Goal: Task Accomplishment & Management: Use online tool/utility

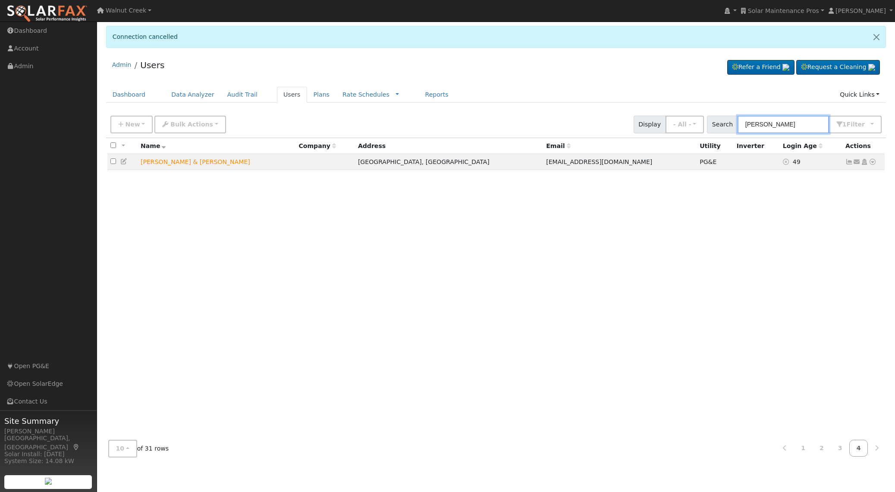
click at [766, 123] on input "[PERSON_NAME]" at bounding box center [783, 125] width 91 height 18
paste input "[PERSON_NAME]"
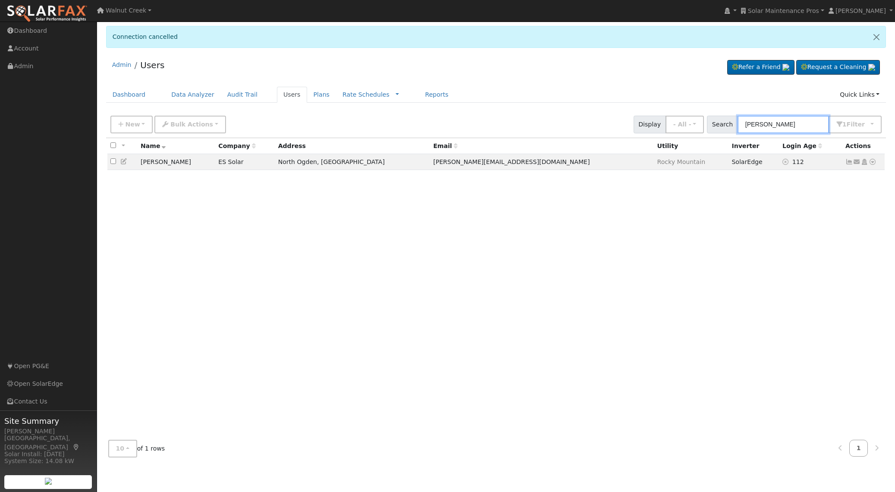
type input "[PERSON_NAME]"
click at [123, 161] on icon at bounding box center [124, 161] width 8 height 6
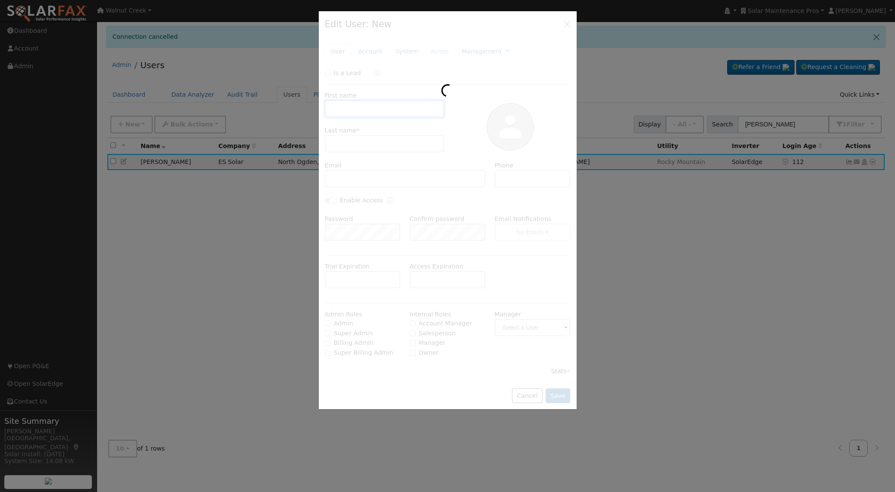
type input "Brandon"
type input "Bills"
type input "[PERSON_NAME][EMAIL_ADDRESS][DOMAIN_NAME]"
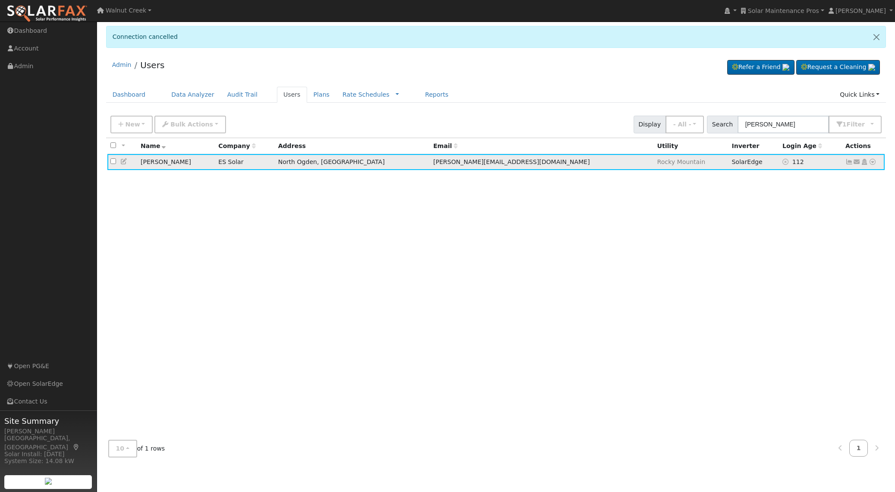
click at [874, 163] on icon at bounding box center [873, 162] width 8 height 6
click at [866, 179] on link "Data Analyzer" at bounding box center [844, 177] width 63 height 12
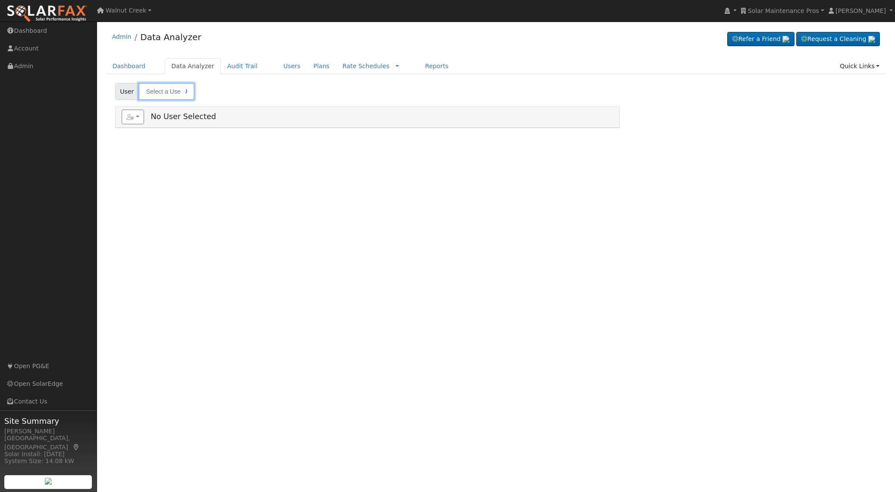
type input "[PERSON_NAME]"
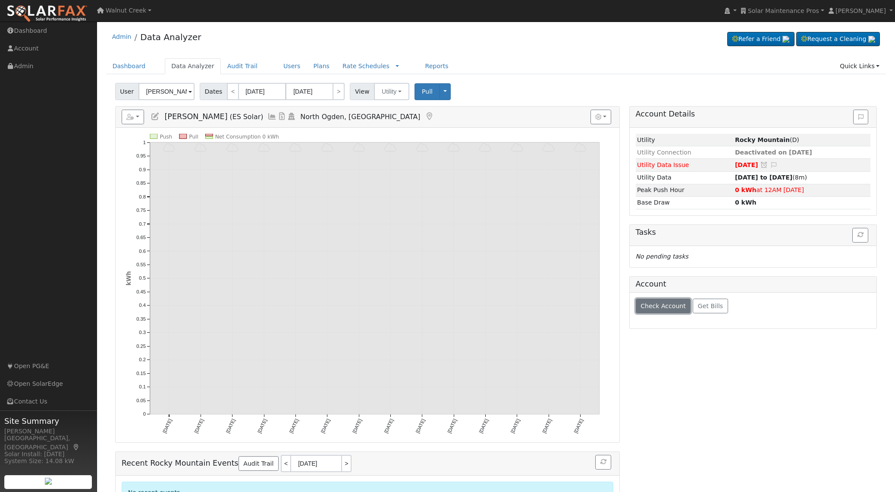
click at [662, 303] on span "Check Account" at bounding box center [662, 305] width 45 height 7
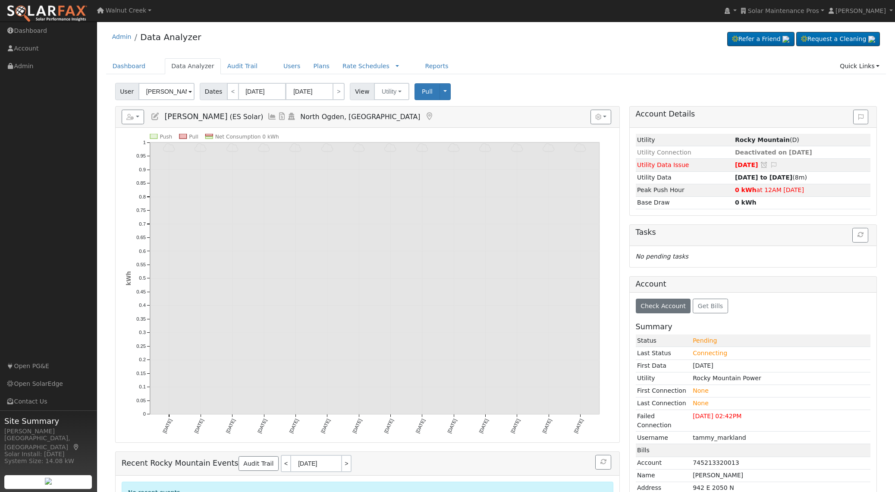
click at [267, 116] on icon at bounding box center [271, 117] width 9 height 8
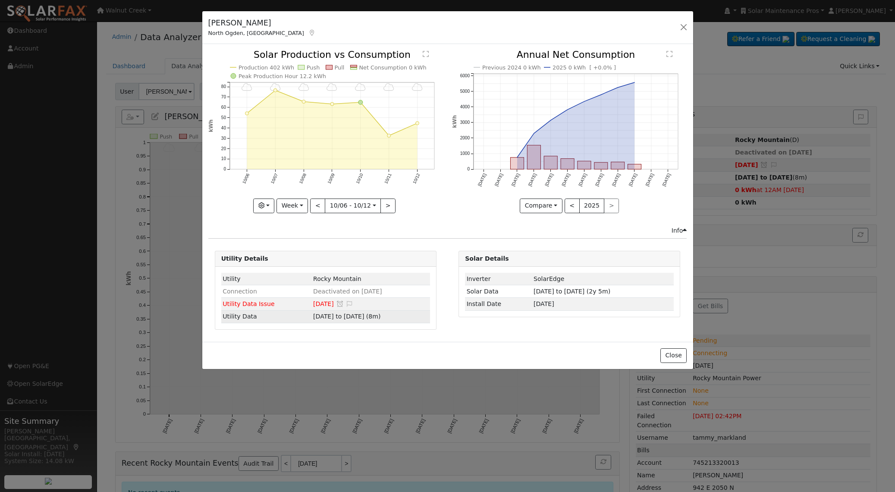
click at [328, 316] on span "12/16/24 to 07/12/25 (8m)" at bounding box center [346, 316] width 67 height 7
type input "2024-12-16"
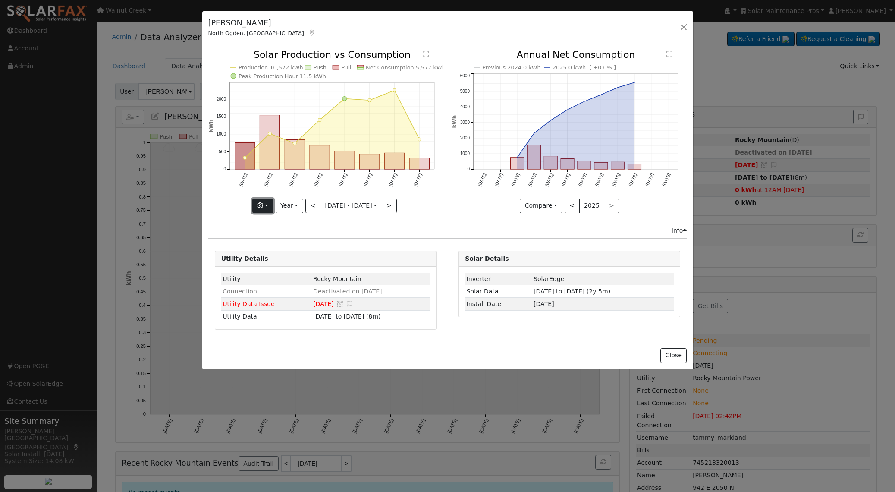
click at [255, 206] on button "button" at bounding box center [262, 205] width 21 height 15
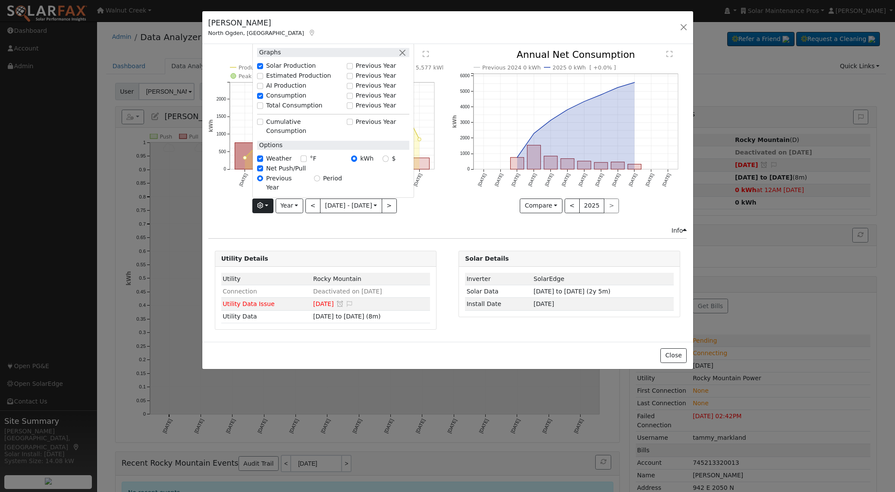
click at [266, 71] on label "Solar Production" at bounding box center [291, 66] width 50 height 9
click at [263, 69] on input "Solar Production" at bounding box center [260, 66] width 6 height 6
checkbox input "false"
click at [446, 182] on div "Push Pull Net Consumption 5,577 kWh Peak Push Hour 0 kWh Dec '24 Jan '25 Feb '2…" at bounding box center [326, 138] width 244 height 176
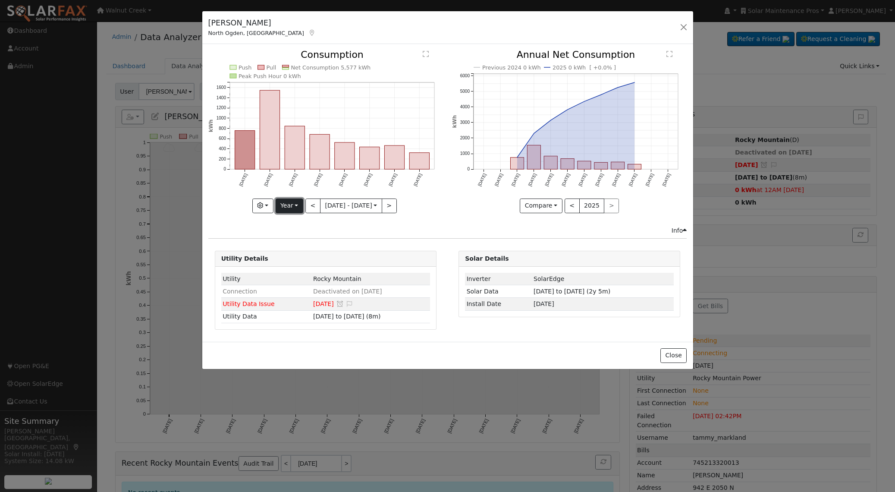
click at [293, 209] on button "Year" at bounding box center [290, 205] width 28 height 15
click at [292, 272] on link "Custom" at bounding box center [306, 272] width 60 height 12
click at [397, 204] on button "month" at bounding box center [402, 205] width 34 height 15
click at [400, 231] on link "Day" at bounding box center [416, 235] width 60 height 12
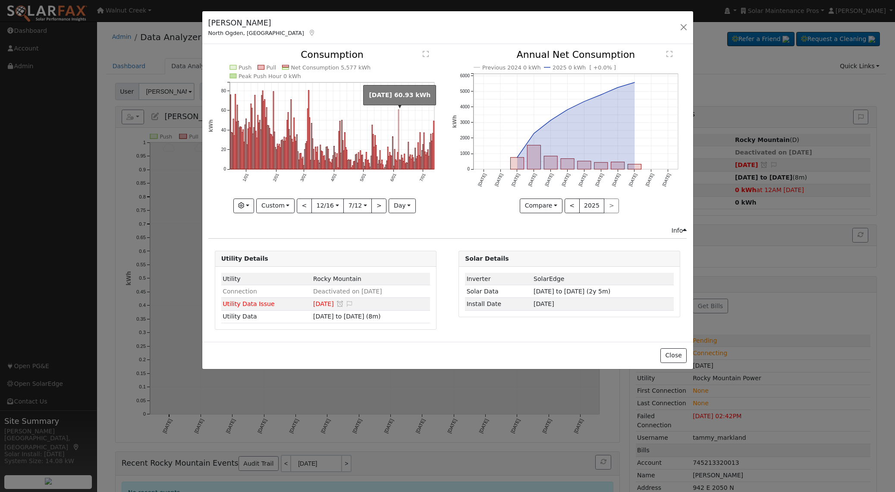
click at [398, 160] on rect "onclick=""" at bounding box center [398, 140] width 1 height 60
type input "2025-06-06"
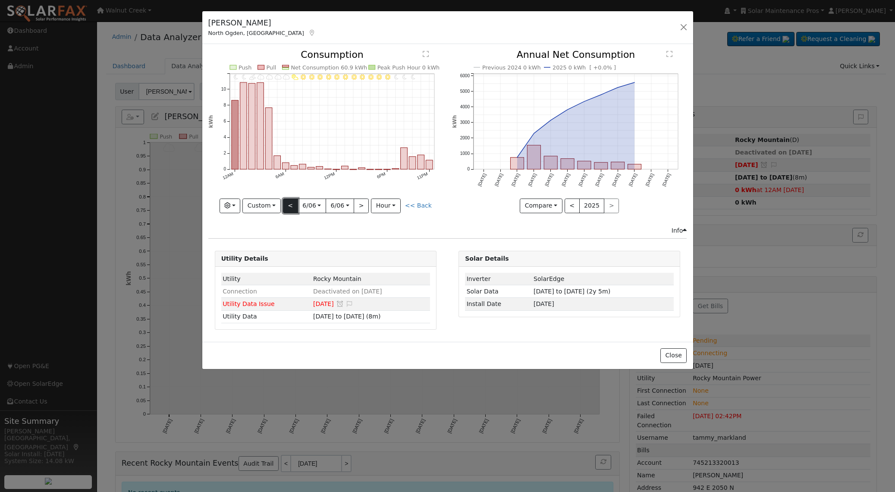
click at [290, 206] on button "<" at bounding box center [290, 205] width 15 height 15
type input "2025-06-05"
click at [290, 206] on button "<" at bounding box center [290, 205] width 15 height 15
type input "2025-06-04"
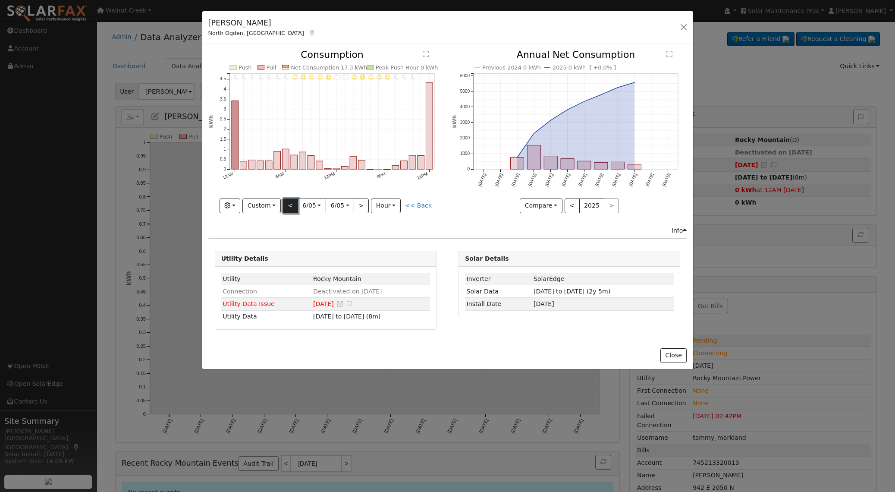
type input "2025-06-04"
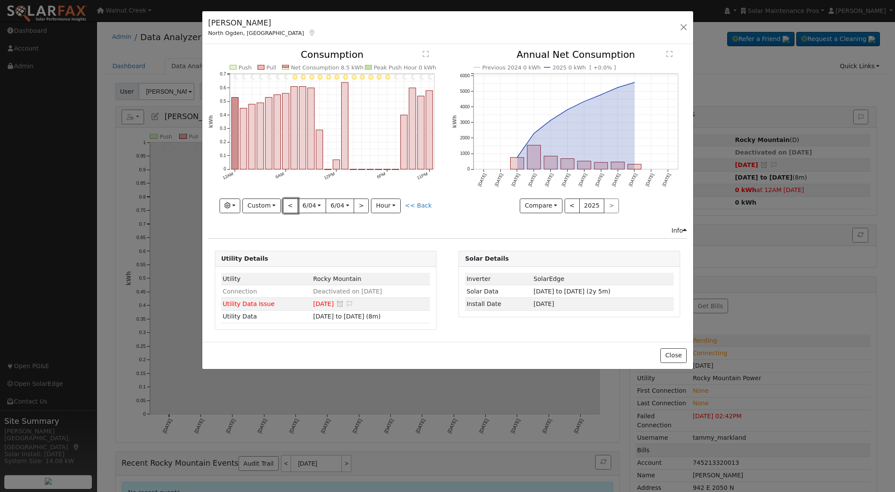
click at [290, 206] on button "<" at bounding box center [290, 205] width 15 height 15
type input "2025-06-03"
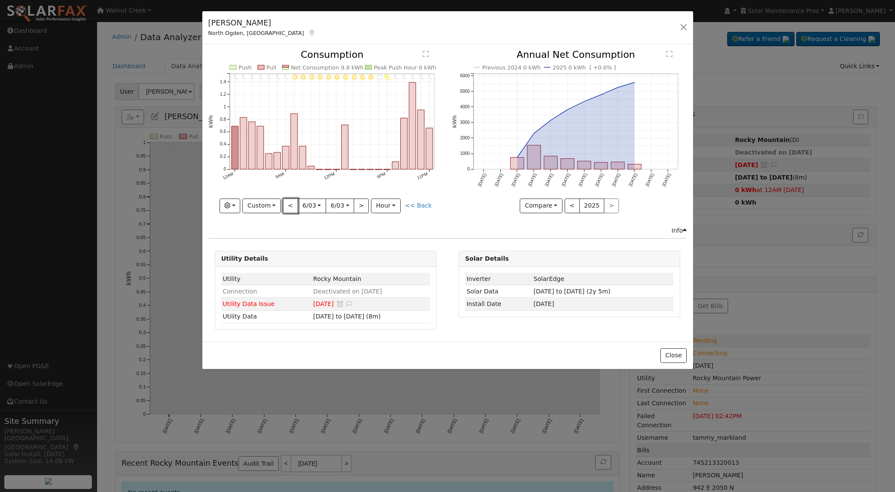
click at [290, 206] on button "<" at bounding box center [290, 205] width 15 height 15
type input "2025-06-02"
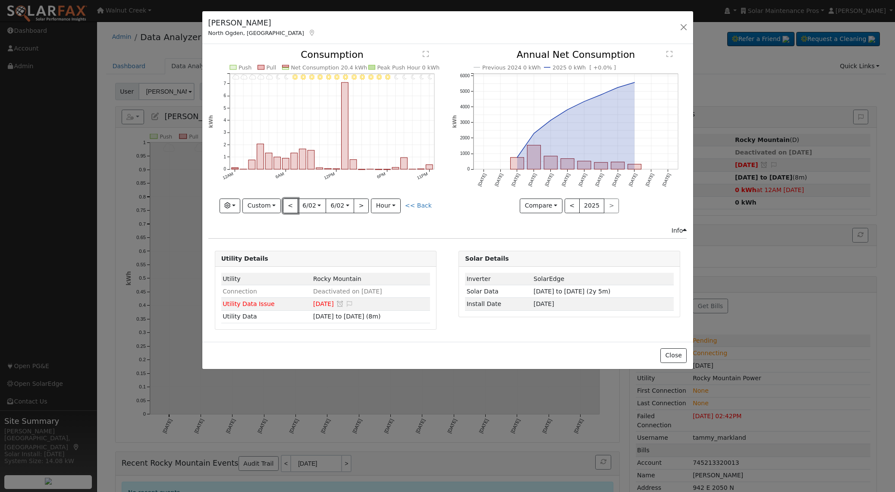
click at [290, 206] on button "<" at bounding box center [290, 205] width 15 height 15
type input "2025-06-01"
click at [290, 206] on button "<" at bounding box center [290, 205] width 15 height 15
type input "2025-05-31"
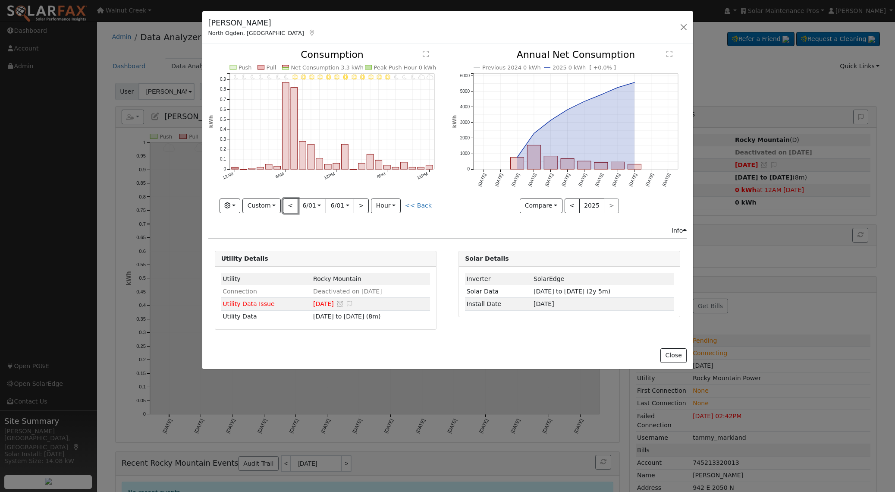
type input "2025-05-31"
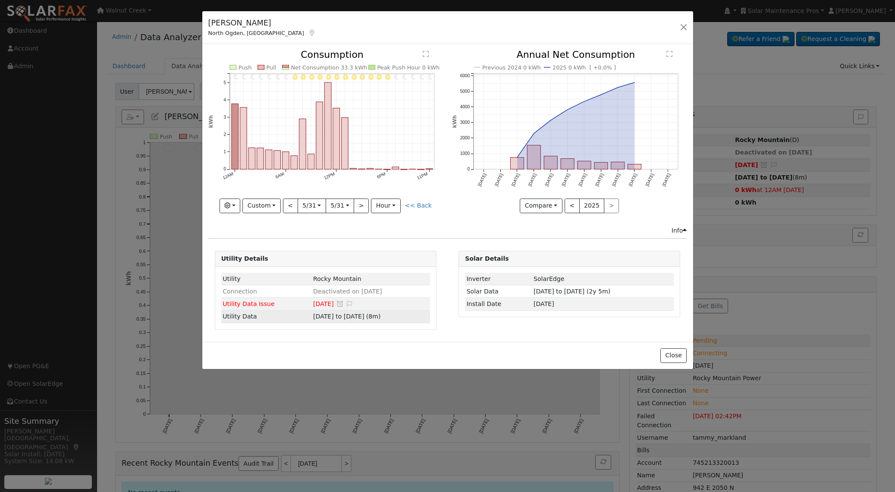
click at [319, 313] on span "12/16/24 to 07/12/25 (8m)" at bounding box center [346, 316] width 67 height 7
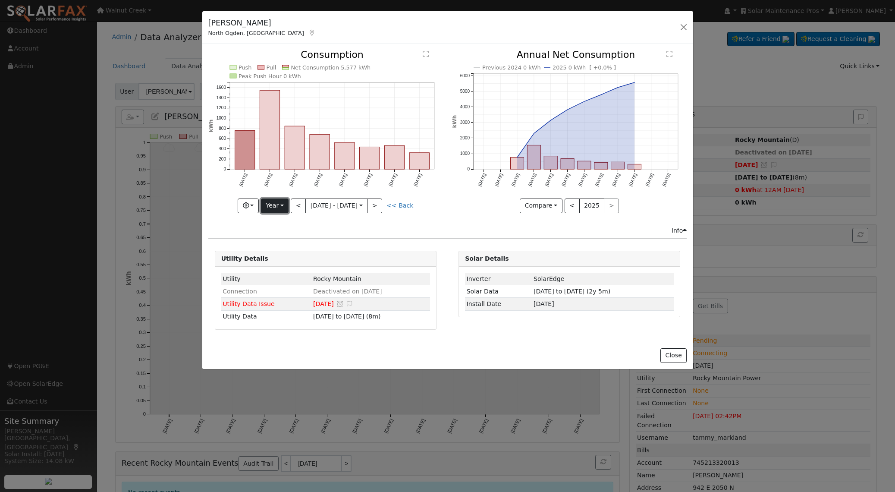
click at [269, 207] on button "Year" at bounding box center [275, 205] width 28 height 15
click at [279, 270] on link "Custom" at bounding box center [291, 272] width 60 height 12
click at [396, 204] on button "month" at bounding box center [402, 205] width 34 height 15
click at [398, 238] on link "Day" at bounding box center [416, 235] width 60 height 12
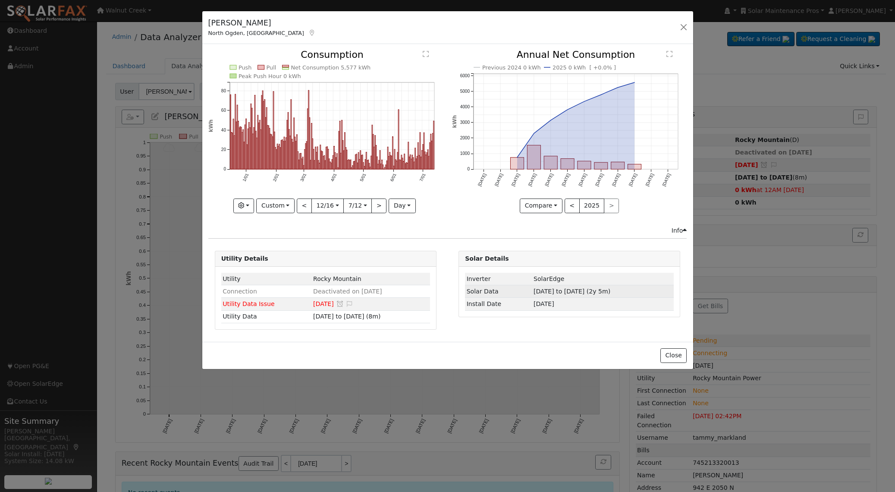
click at [545, 291] on span "06/01/23 to 10/13/25 (2y 5m)" at bounding box center [572, 291] width 77 height 7
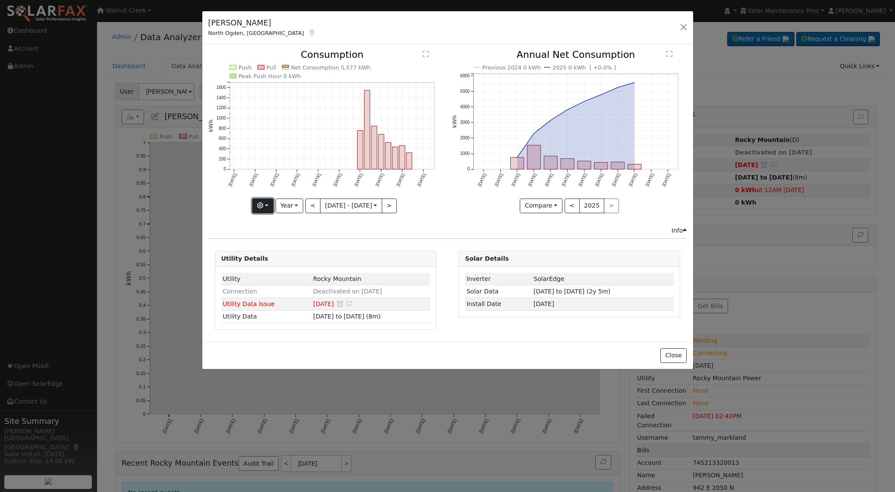
click at [252, 207] on button "button" at bounding box center [262, 205] width 21 height 15
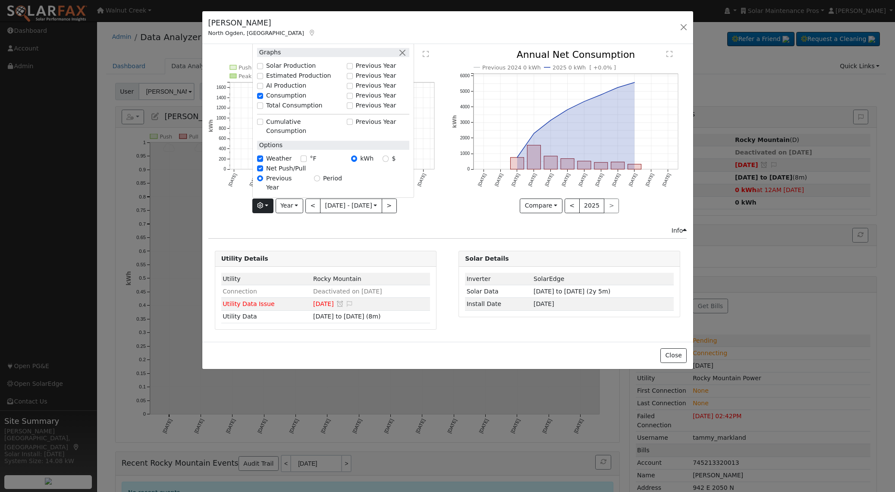
click at [257, 71] on div "Solar Production" at bounding box center [299, 66] width 85 height 9
click at [298, 71] on label "Solar Production" at bounding box center [291, 66] width 50 height 9
click at [263, 69] on input "Solar Production" at bounding box center [260, 66] width 6 height 6
checkbox input "true"
click at [457, 210] on div "Compare Compare Previous Current Year < 2025 >" at bounding box center [569, 205] width 235 height 15
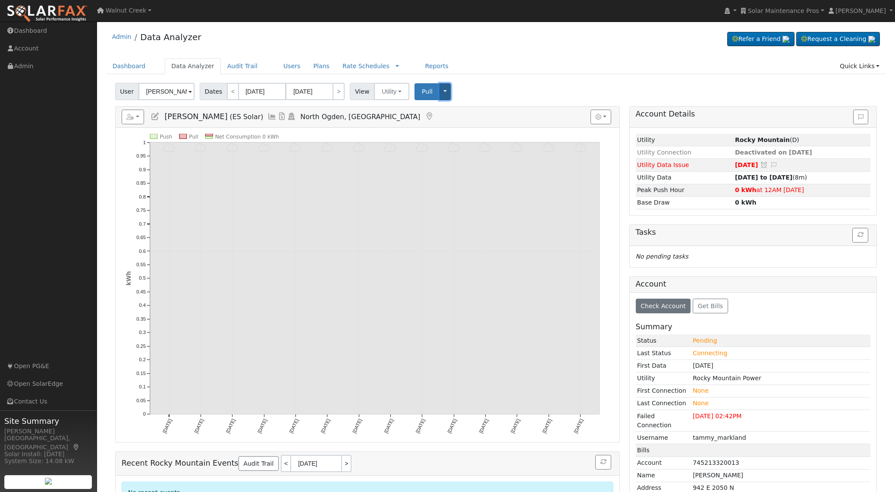
click at [443, 94] on button "Toggle Dropdown" at bounding box center [444, 91] width 11 height 17
click at [725, 431] on td "tammy_markland" at bounding box center [780, 437] width 179 height 13
copy td "tammy_markland"
click at [445, 93] on button "Toggle Dropdown" at bounding box center [444, 91] width 11 height 17
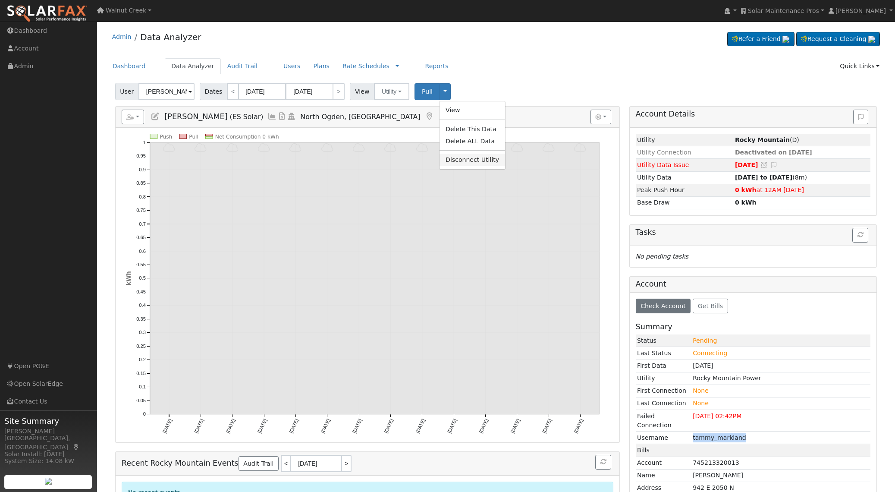
click at [452, 160] on link "Disconnect Utility" at bounding box center [472, 160] width 66 height 12
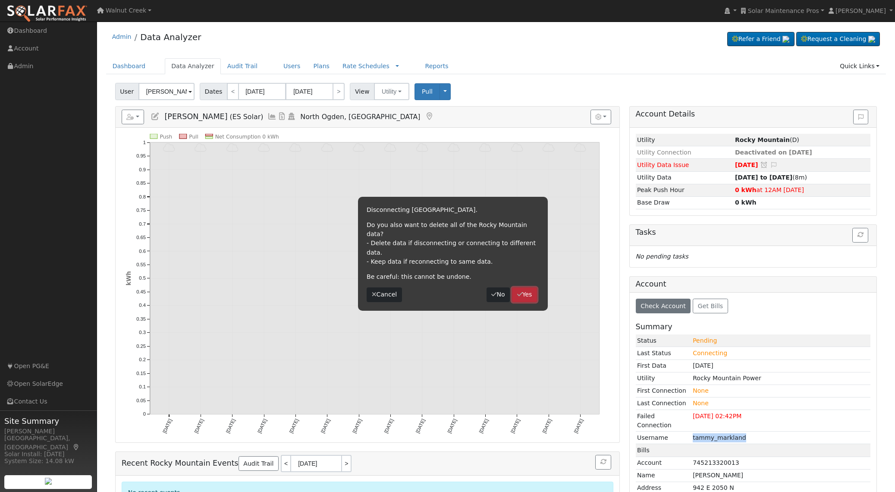
click at [531, 287] on button "Yes" at bounding box center [524, 294] width 25 height 15
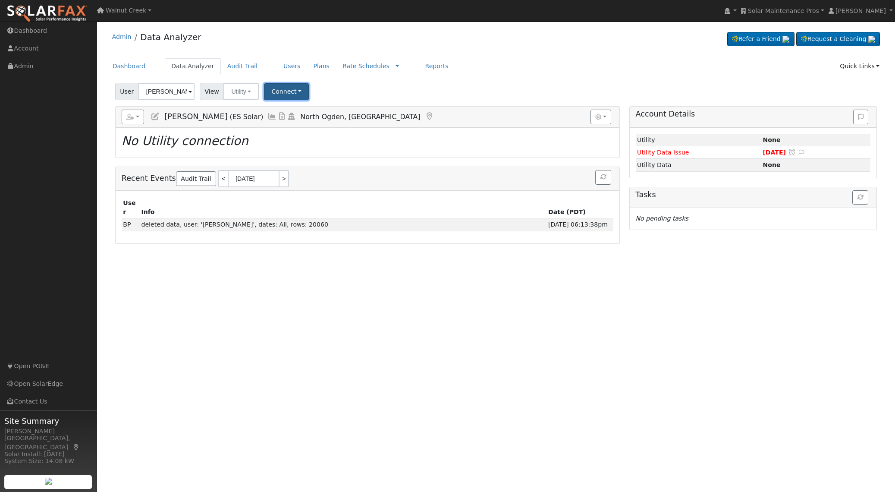
click at [304, 97] on button "Connect" at bounding box center [286, 91] width 45 height 17
click at [306, 113] on link "Select a Provider" at bounding box center [298, 110] width 67 height 12
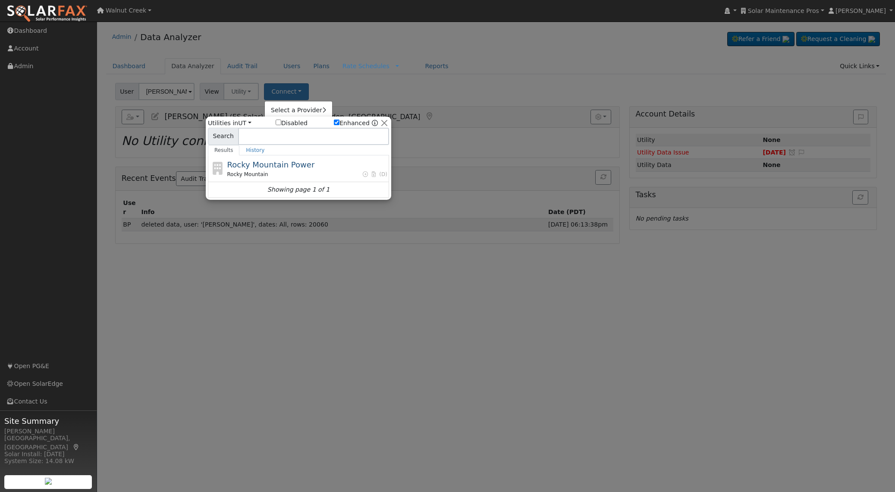
click at [416, 136] on div at bounding box center [447, 246] width 895 height 492
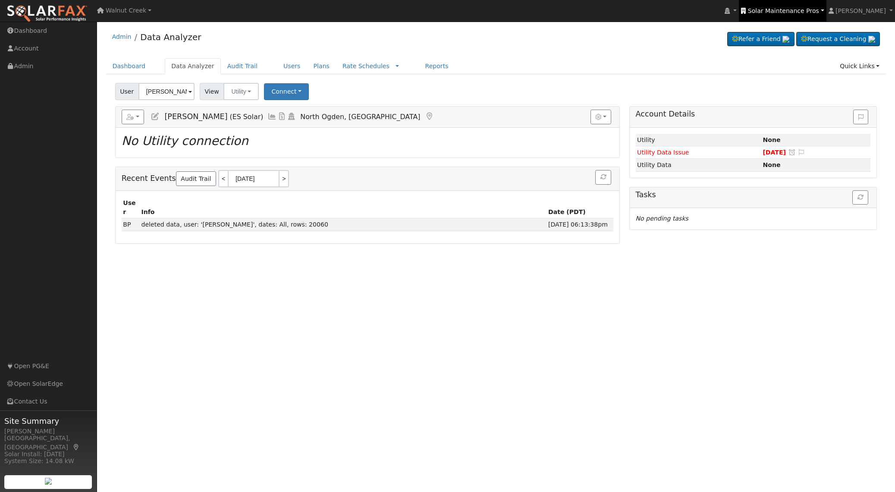
click at [819, 5] on link "Solar Maintenance Pros" at bounding box center [782, 11] width 87 height 22
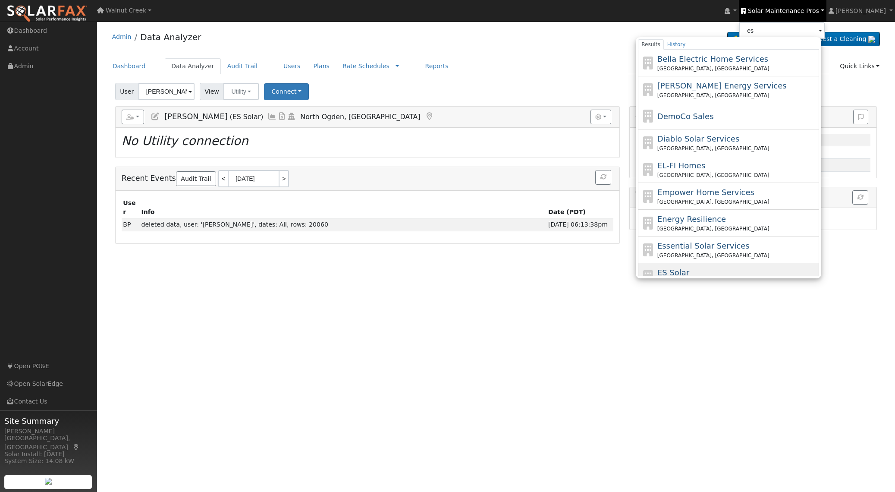
click at [727, 271] on div "ES Solar Layton, UT" at bounding box center [737, 276] width 160 height 19
type input "ES Solar"
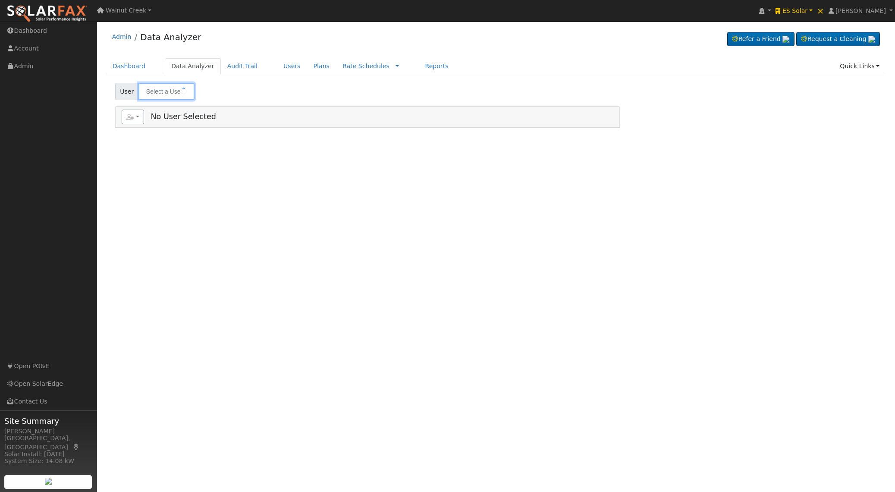
type input "[PERSON_NAME]"
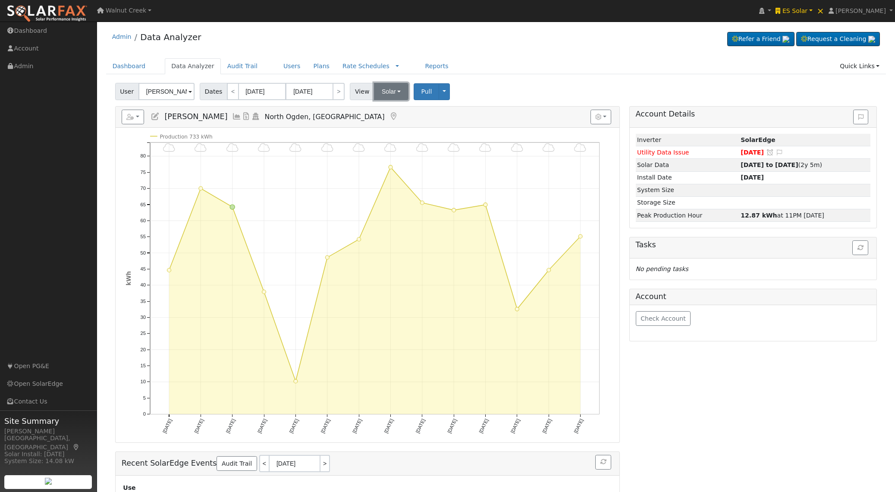
click at [402, 94] on button "Solar" at bounding box center [391, 91] width 35 height 17
click at [395, 110] on link "Utility" at bounding box center [404, 110] width 60 height 12
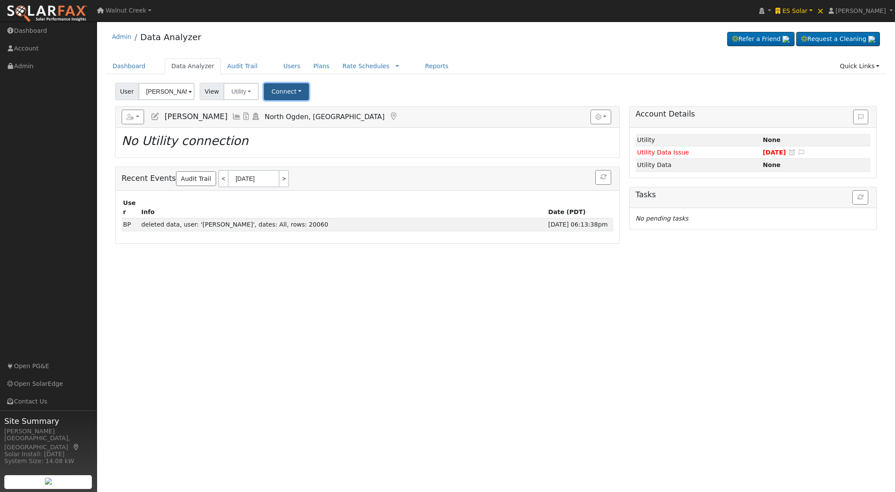
click at [284, 92] on button "Connect" at bounding box center [286, 91] width 45 height 17
click at [298, 113] on link "Select a Provider" at bounding box center [298, 110] width 67 height 12
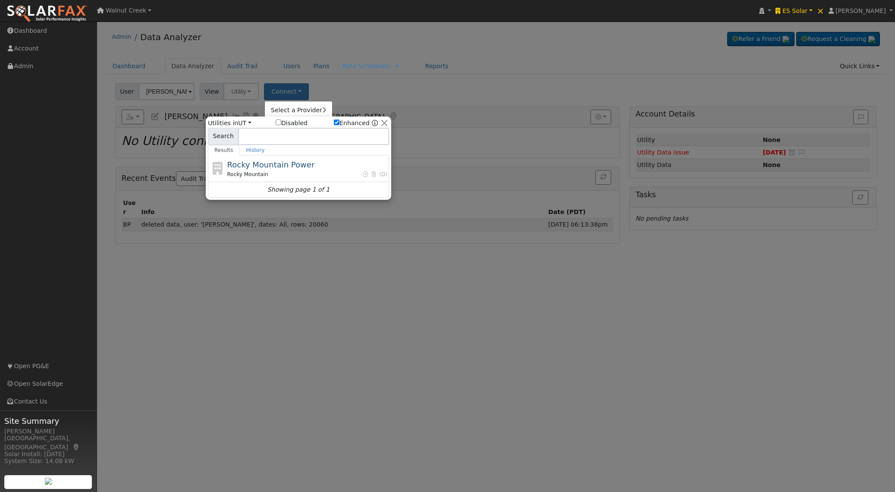
click at [289, 166] on span "Rocky Mountain Power" at bounding box center [271, 164] width 88 height 9
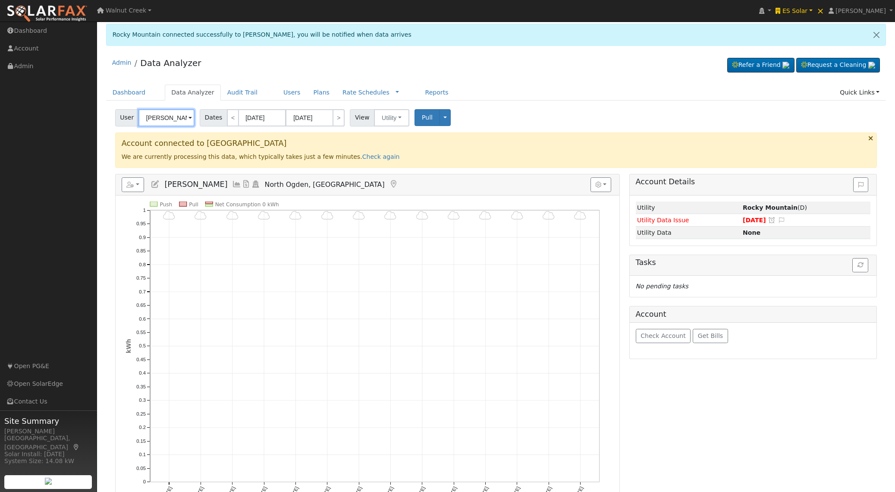
scroll to position [3, 0]
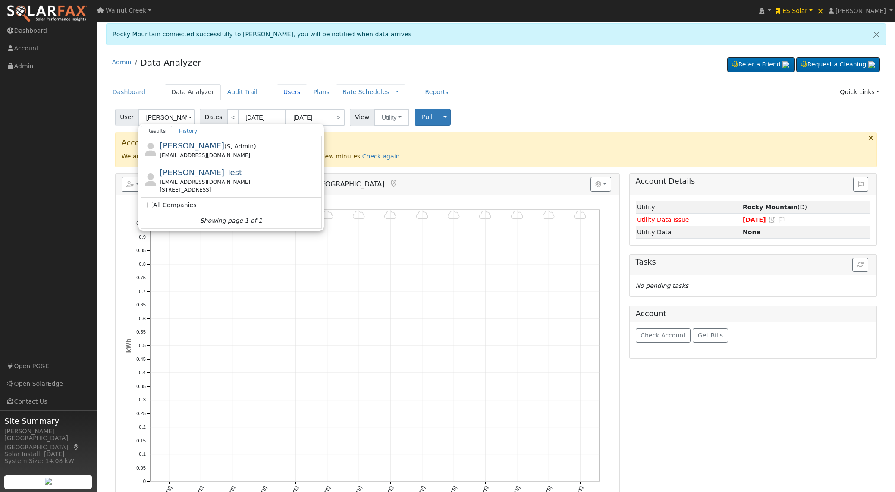
drag, startPoint x: 285, startPoint y: 91, endPoint x: 336, endPoint y: 95, distance: 51.9
click at [285, 91] on link "Users" at bounding box center [292, 92] width 30 height 16
type input "Brandon Bills"
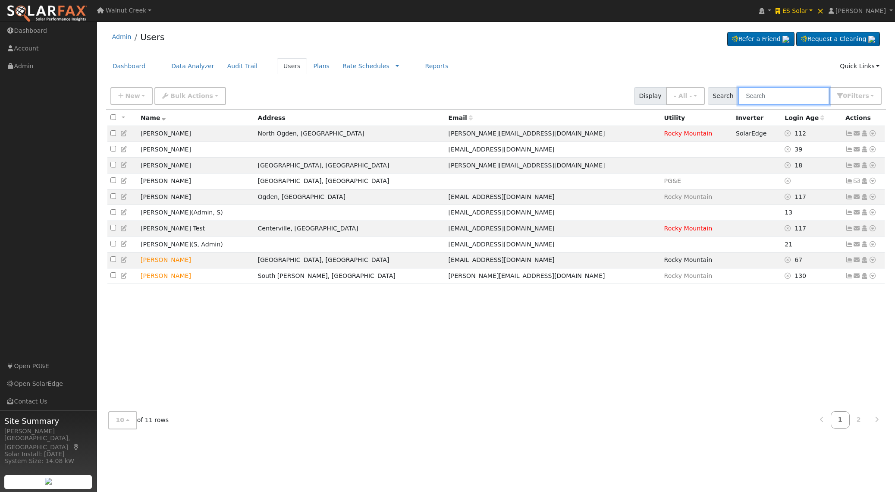
click at [772, 94] on input "text" at bounding box center [783, 96] width 91 height 18
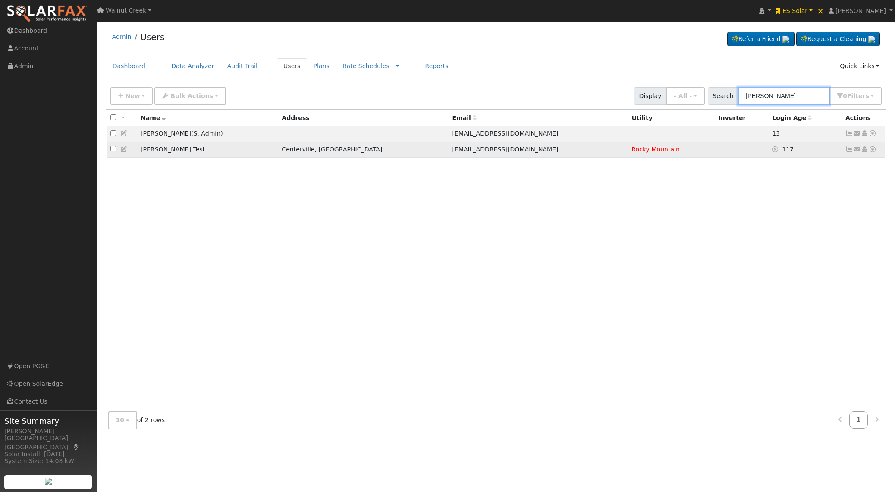
type input "bray"
click at [872, 151] on icon at bounding box center [873, 149] width 8 height 6
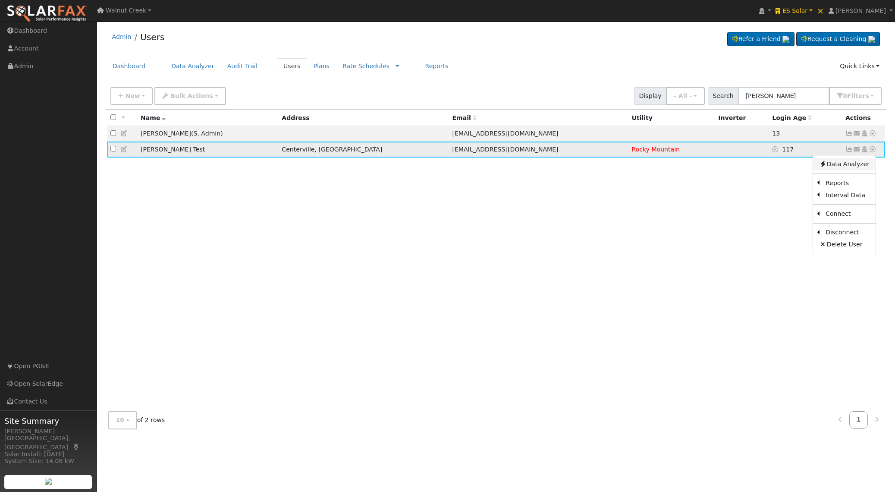
click at [866, 164] on link "Data Analyzer" at bounding box center [844, 164] width 63 height 12
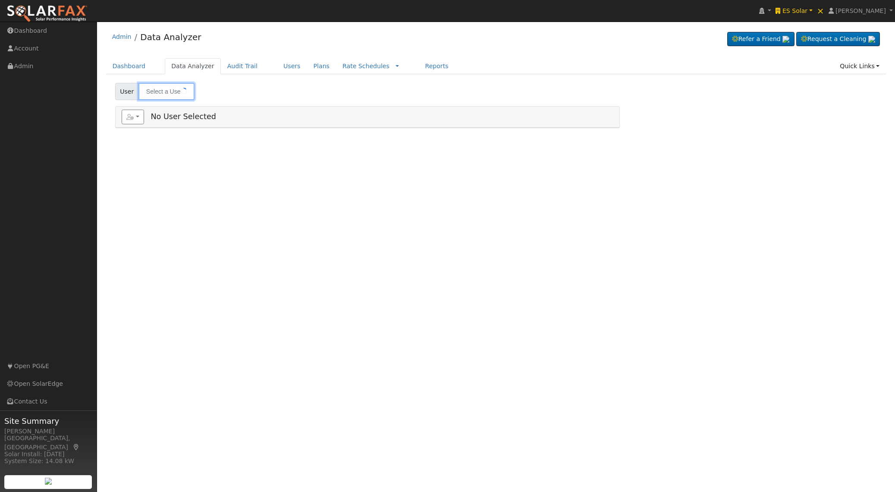
type input "[PERSON_NAME] Test"
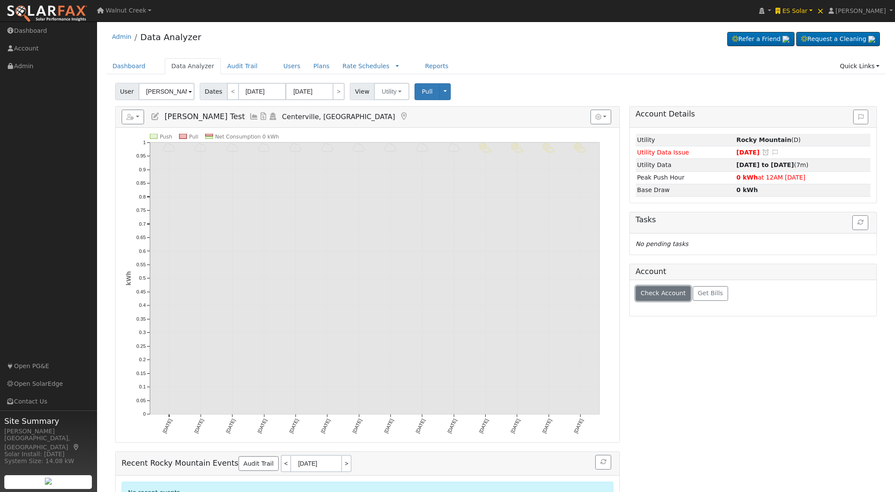
click at [650, 294] on span "Check Account" at bounding box center [662, 292] width 45 height 7
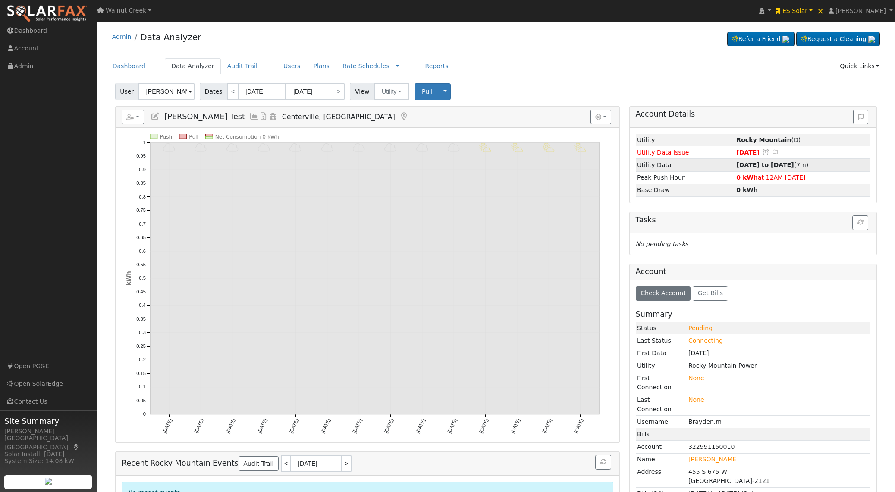
click at [745, 163] on strong "[DATE] to [DATE]" at bounding box center [764, 164] width 57 height 7
type input "[DATE]"
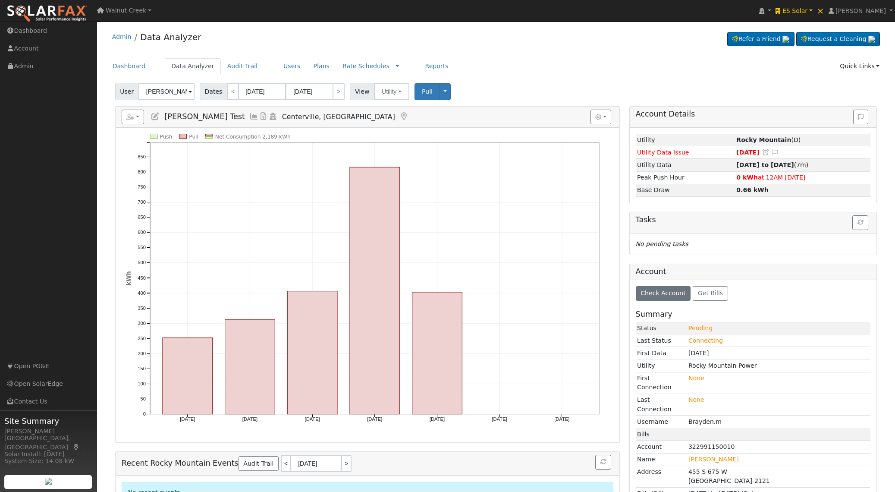
click at [259, 115] on icon at bounding box center [253, 117] width 9 height 8
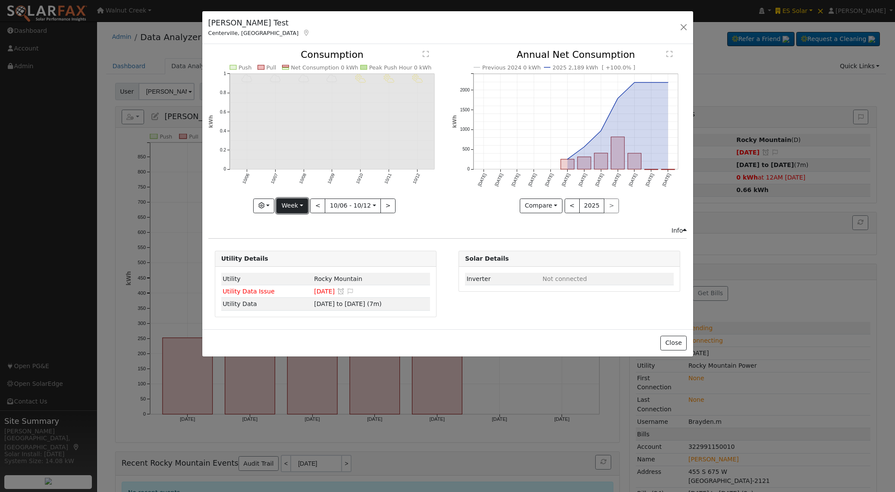
click at [298, 203] on button "Week" at bounding box center [291, 205] width 31 height 15
click at [417, 227] on div "Info" at bounding box center [448, 230] width 488 height 9
click at [291, 203] on button "Week" at bounding box center [291, 205] width 31 height 15
click at [298, 257] on link "Year" at bounding box center [307, 260] width 60 height 12
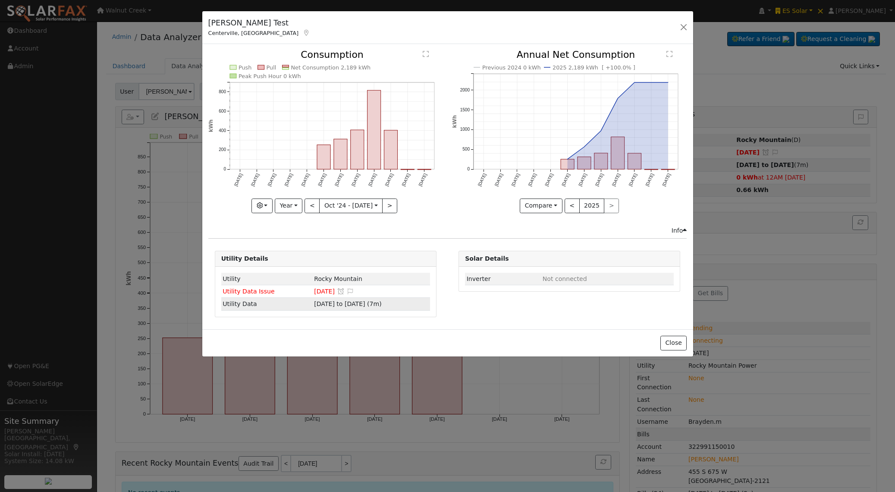
click at [327, 305] on span "[DATE] to [DATE] (7m)" at bounding box center [347, 303] width 67 height 7
type input "[DATE]"
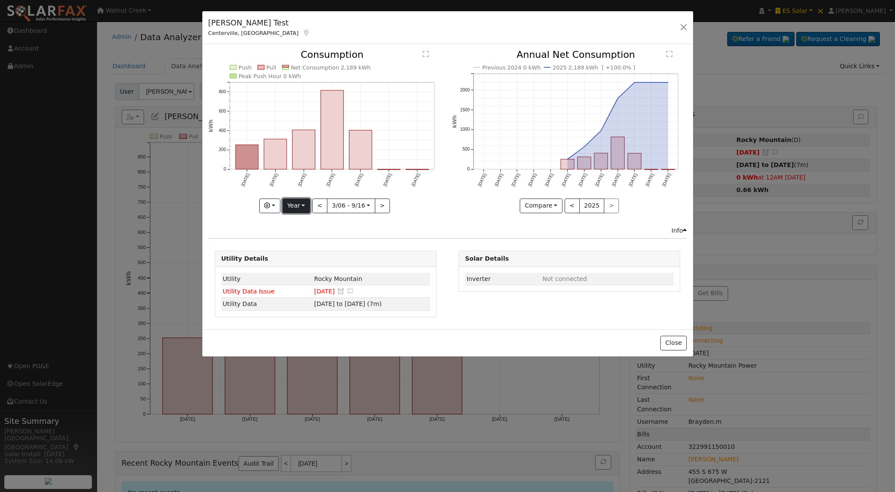
click at [299, 206] on button "Year" at bounding box center [296, 205] width 28 height 15
click at [301, 273] on link "Custom" at bounding box center [313, 272] width 60 height 12
click at [395, 206] on button "month" at bounding box center [400, 205] width 34 height 15
click at [398, 235] on link "Day" at bounding box center [414, 235] width 60 height 12
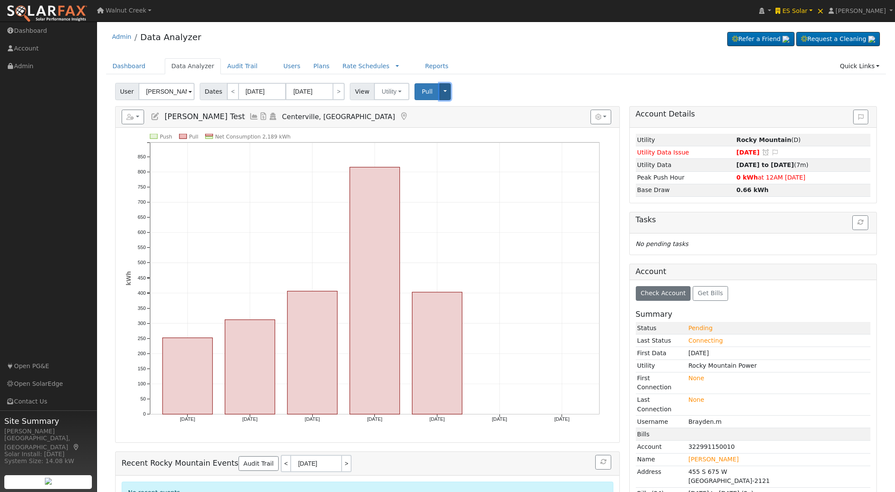
click at [442, 93] on button "Toggle Dropdown" at bounding box center [444, 91] width 11 height 17
click at [457, 157] on link "Disconnect Utility" at bounding box center [472, 160] width 66 height 12
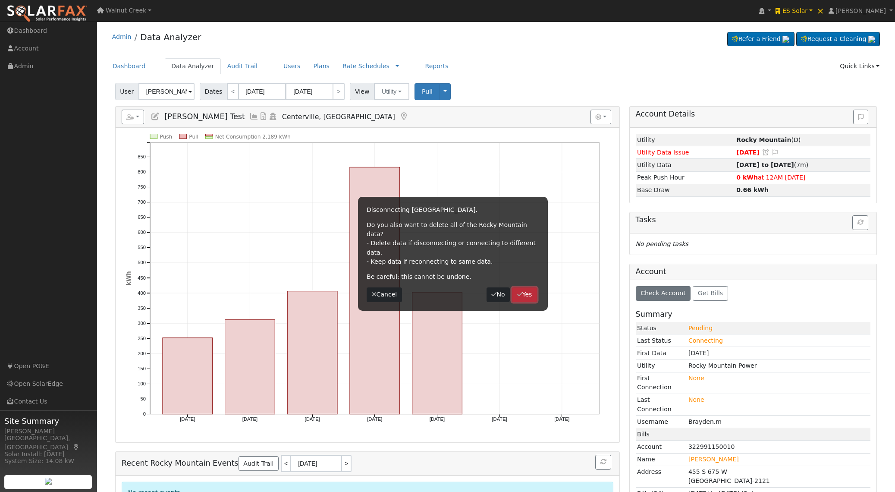
click at [526, 287] on button "Yes" at bounding box center [524, 294] width 25 height 15
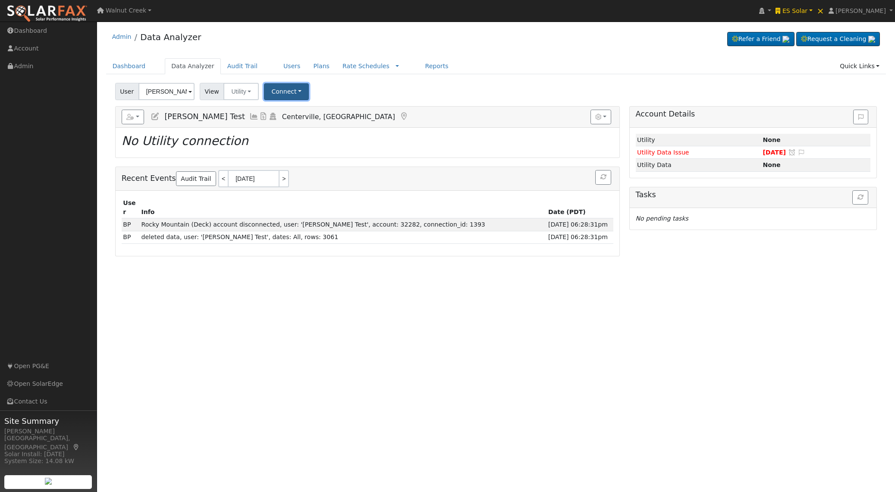
click at [299, 90] on button "Connect" at bounding box center [286, 91] width 45 height 17
click at [298, 107] on link "Select a Provider" at bounding box center [298, 110] width 67 height 12
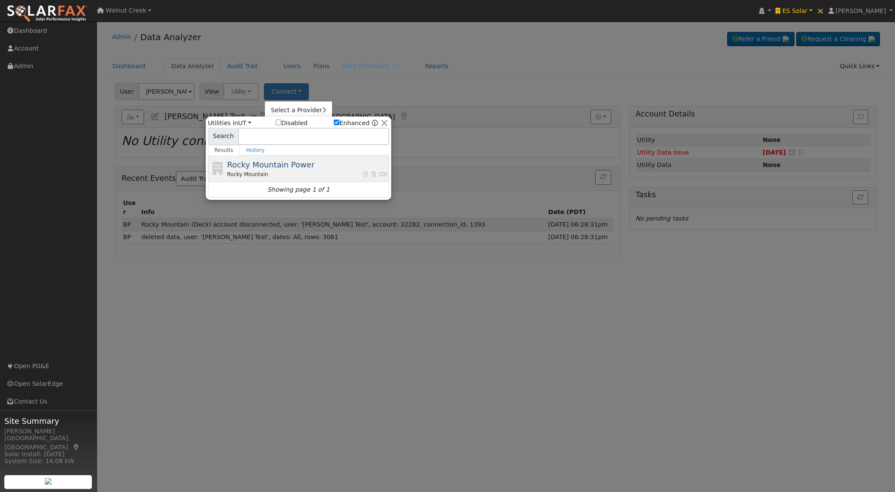
click at [270, 172] on div "Rocky Mountain (D)" at bounding box center [307, 174] width 160 height 8
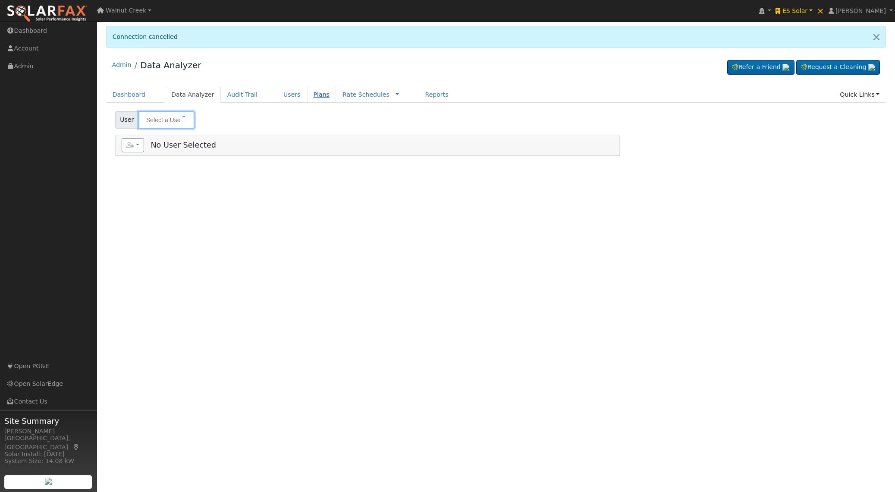
type input "[PERSON_NAME] Test"
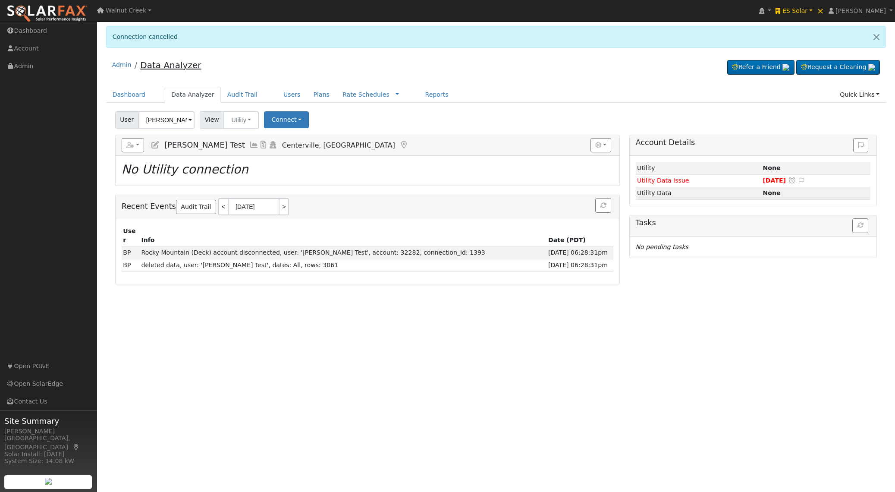
click at [176, 66] on link "Data Analyzer" at bounding box center [170, 65] width 61 height 10
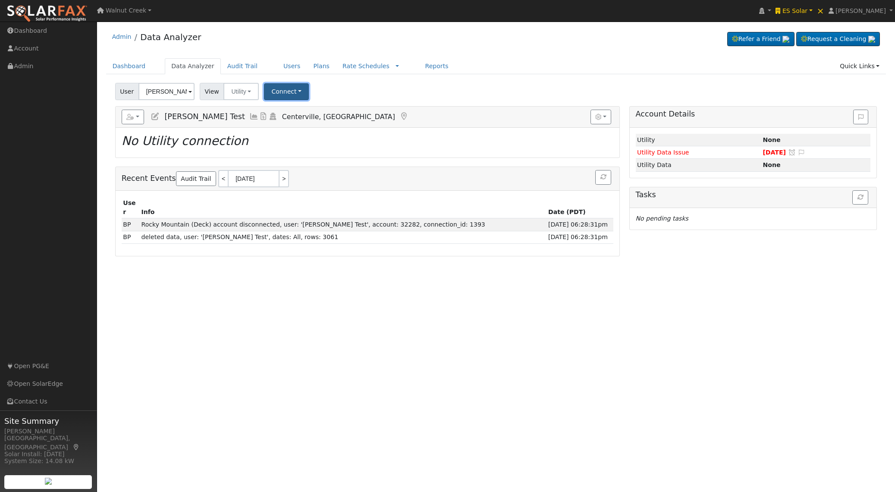
click at [283, 95] on button "Connect" at bounding box center [286, 91] width 45 height 17
click at [286, 107] on link "Select a Provider" at bounding box center [298, 110] width 67 height 12
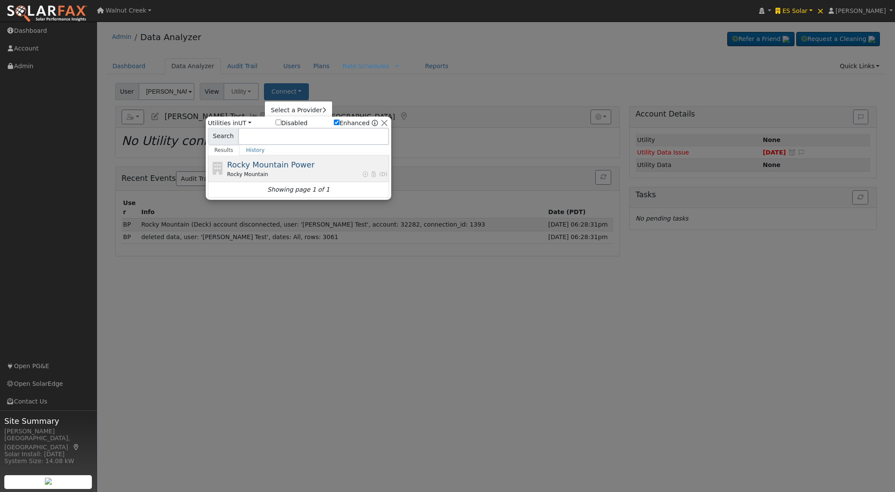
click at [270, 173] on div "Rocky Mountain (D)" at bounding box center [307, 174] width 160 height 8
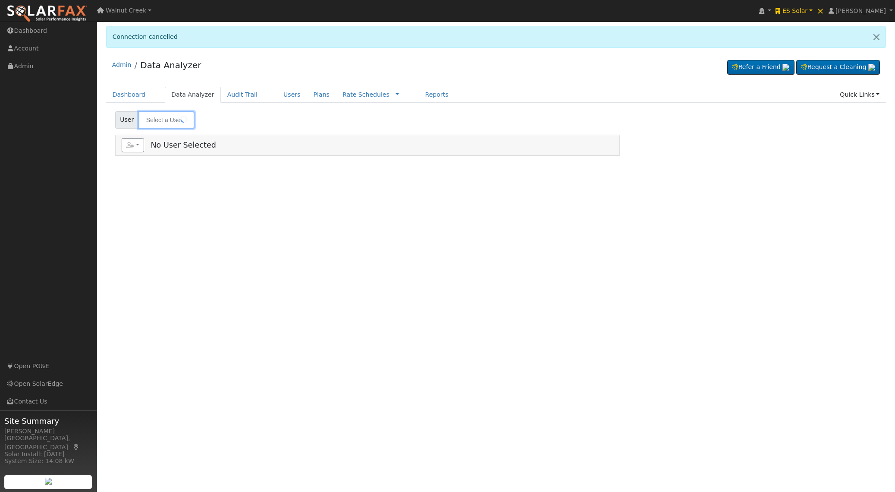
type input "[PERSON_NAME] Test"
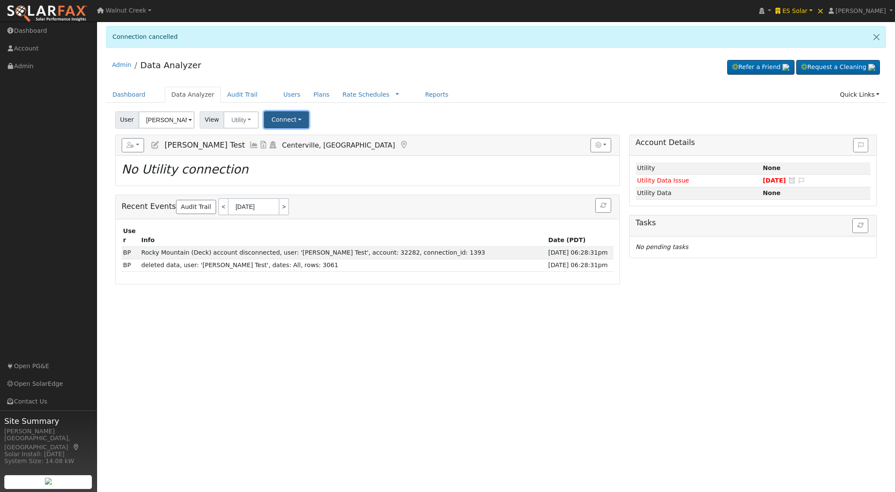
click at [293, 122] on button "Connect" at bounding box center [286, 119] width 45 height 17
click at [295, 138] on link "Select a Provider" at bounding box center [298, 138] width 67 height 12
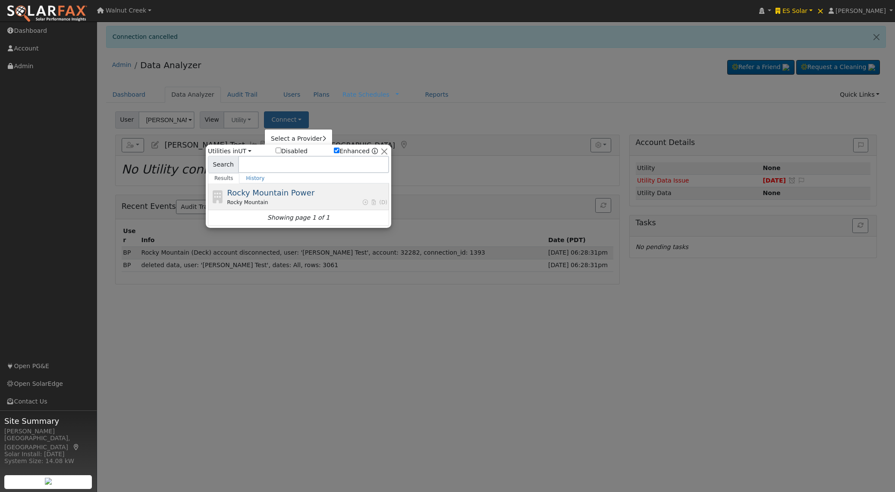
click at [290, 196] on span "Rocky Mountain Power" at bounding box center [271, 192] width 88 height 9
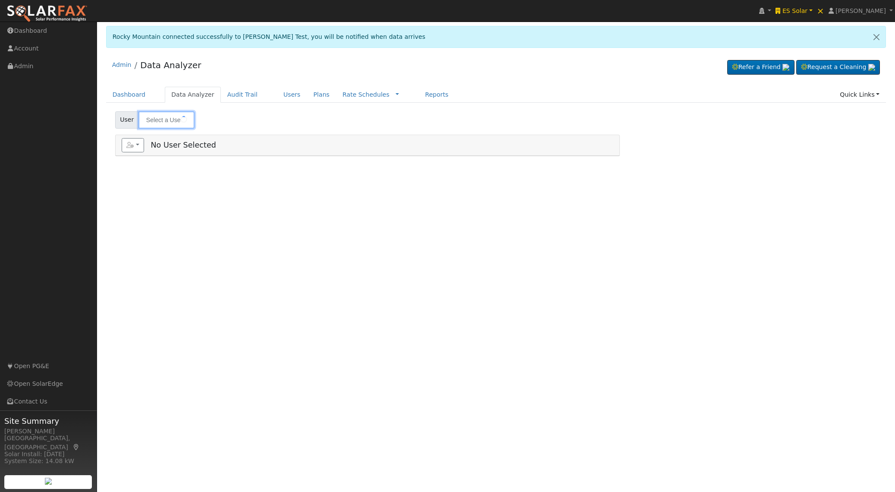
type input "[PERSON_NAME] Test"
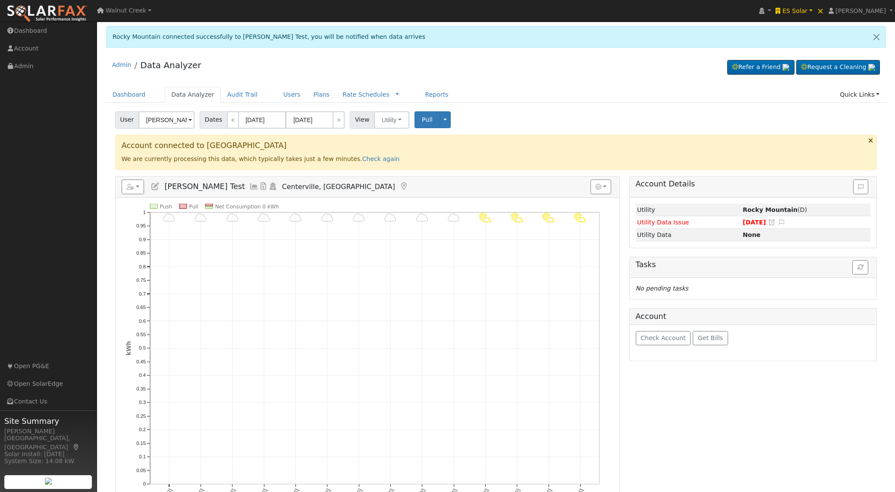
click at [190, 119] on span at bounding box center [189, 121] width 3 height 10
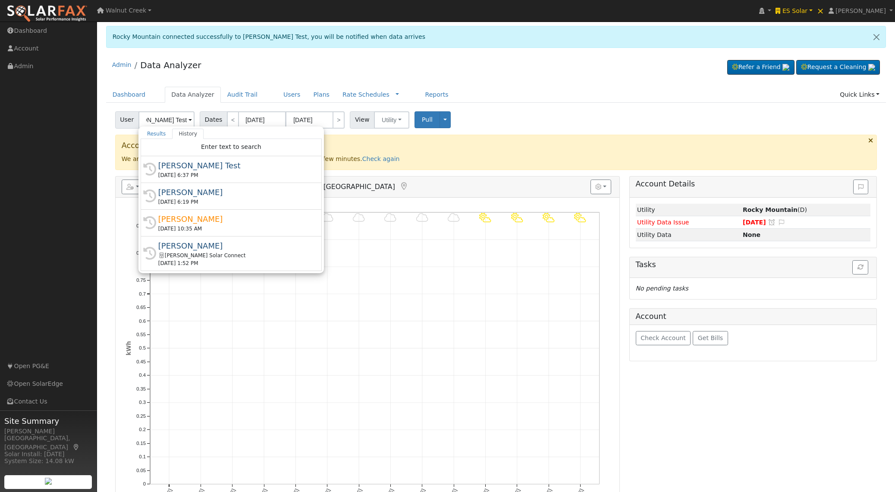
click at [253, 66] on div "Admin Data Analyzer Refer a Friend Request a Cleaning" at bounding box center [496, 67] width 780 height 26
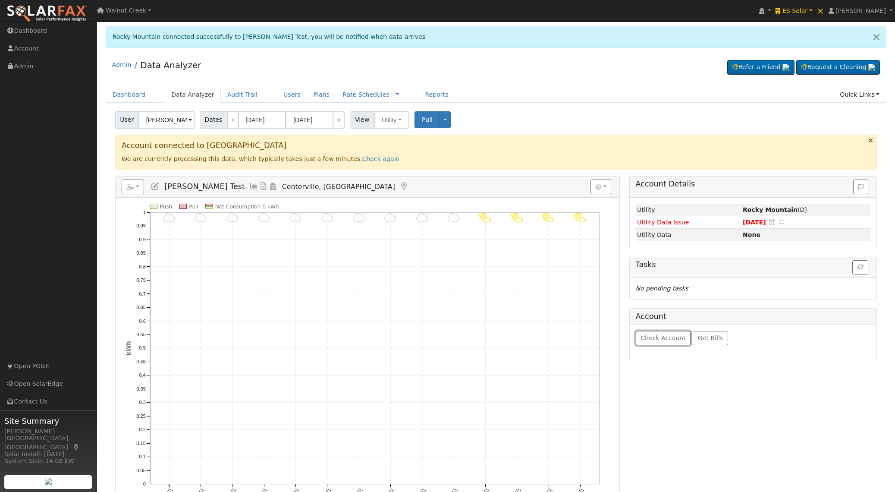
click at [669, 339] on span "Check Account" at bounding box center [662, 337] width 45 height 7
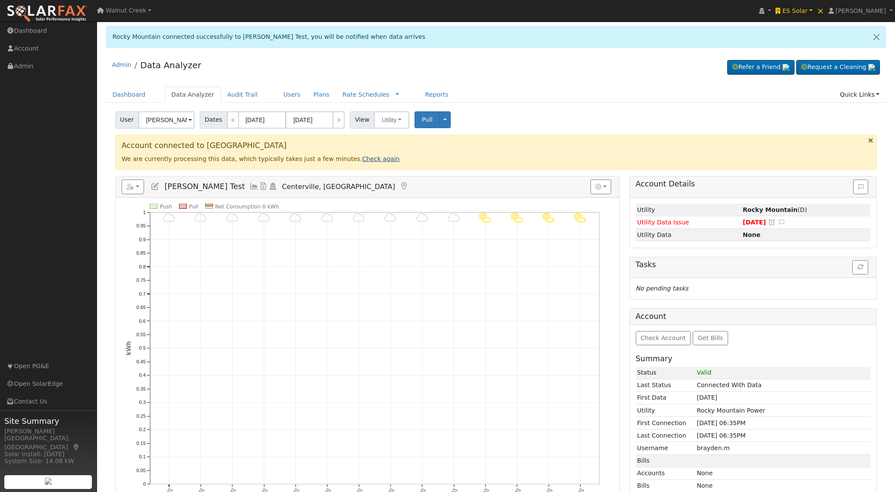
click at [368, 159] on link "Check again" at bounding box center [381, 158] width 38 height 7
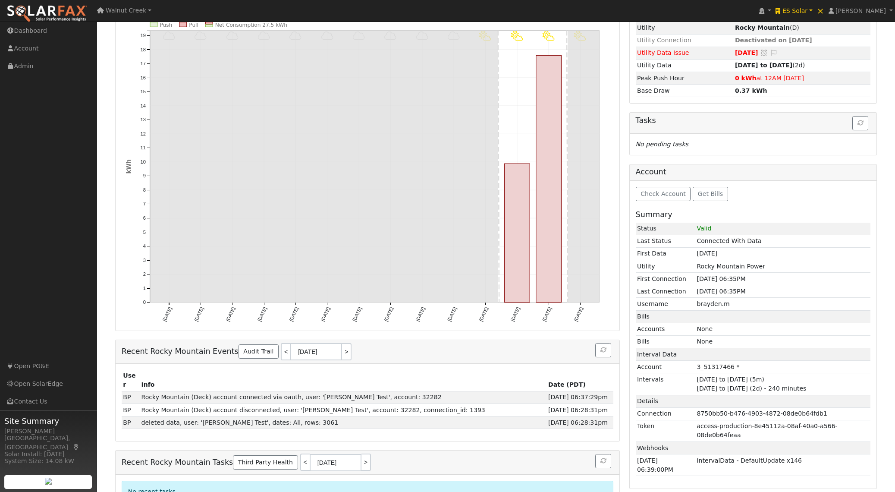
scroll to position [158, 0]
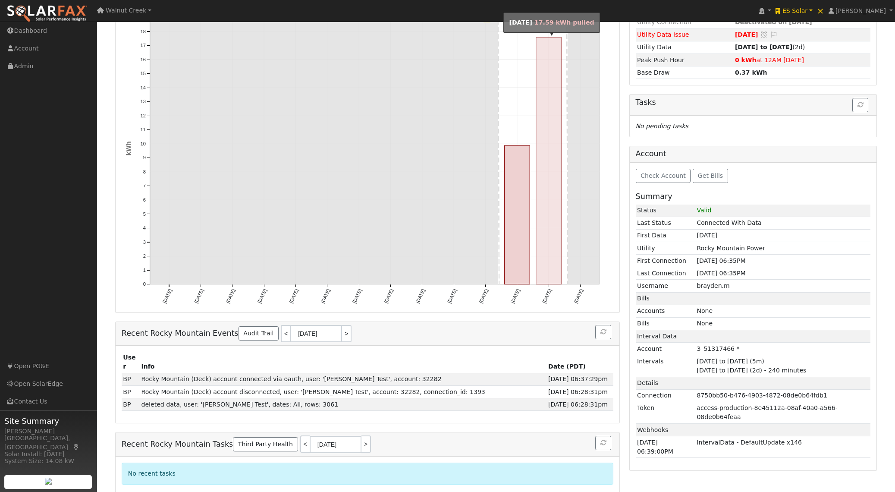
click at [553, 267] on rect "onclick=""" at bounding box center [548, 160] width 25 height 247
type input "[DATE]"
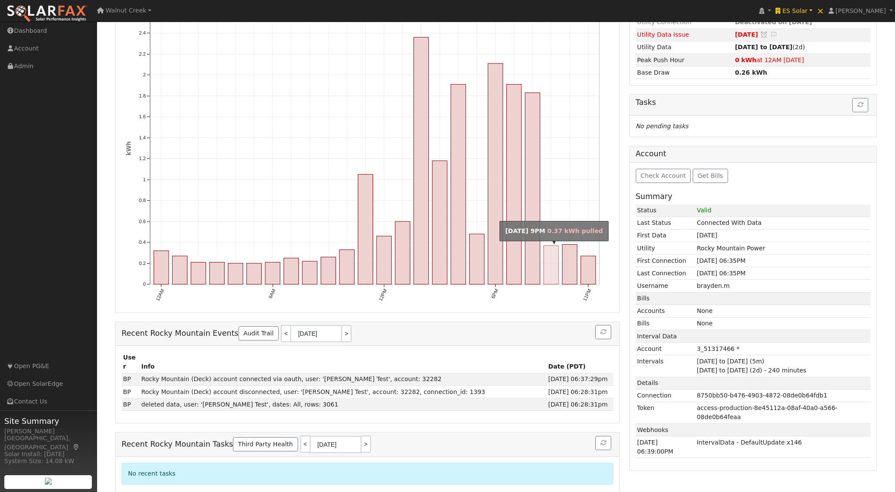
click at [553, 267] on rect "onclick=""" at bounding box center [551, 264] width 15 height 39
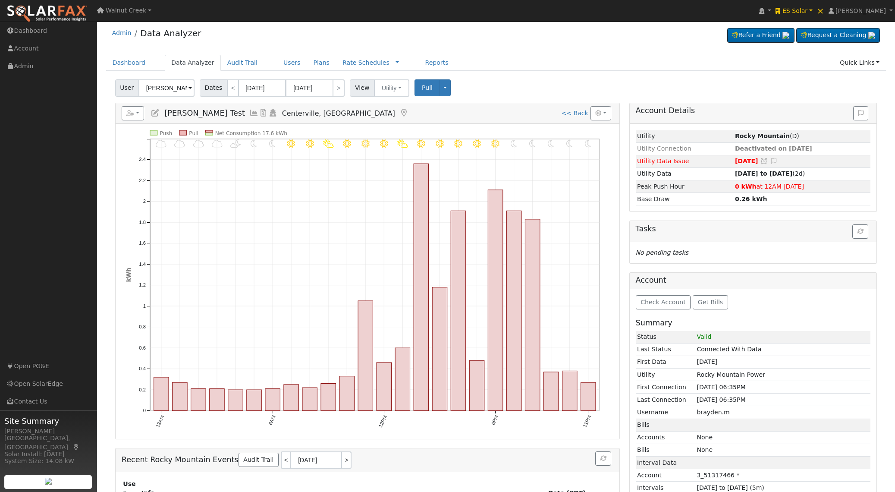
scroll to position [0, 0]
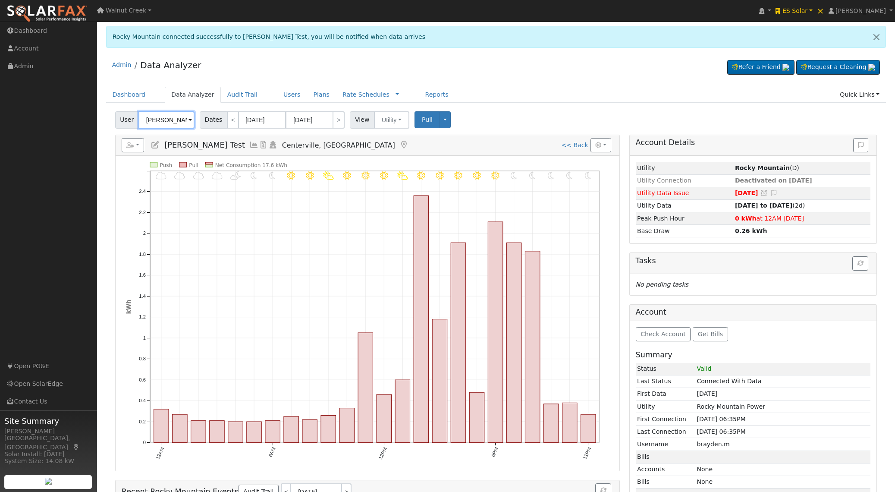
click at [179, 114] on input "[PERSON_NAME] Test" at bounding box center [166, 119] width 56 height 17
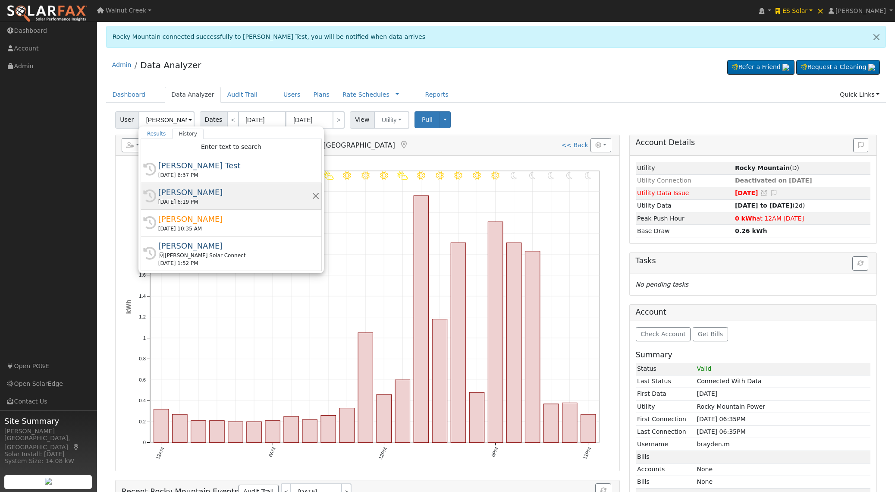
click at [240, 197] on div "[PERSON_NAME]" at bounding box center [235, 192] width 154 height 12
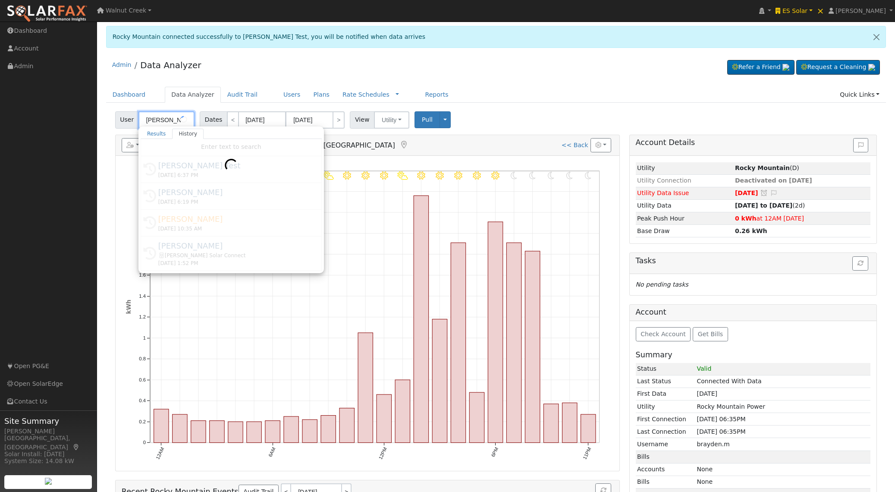
type input "[PERSON_NAME]"
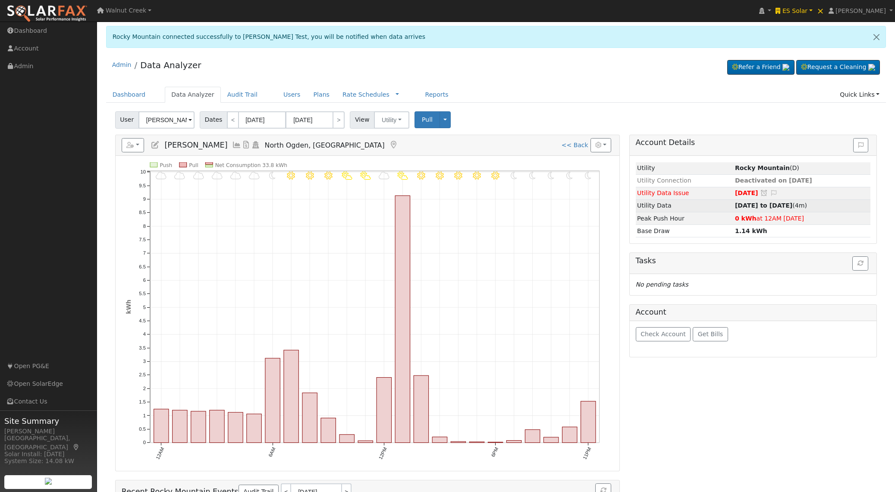
click at [759, 205] on strong "[DATE] to [DATE]" at bounding box center [763, 205] width 57 height 7
type input "[DATE]"
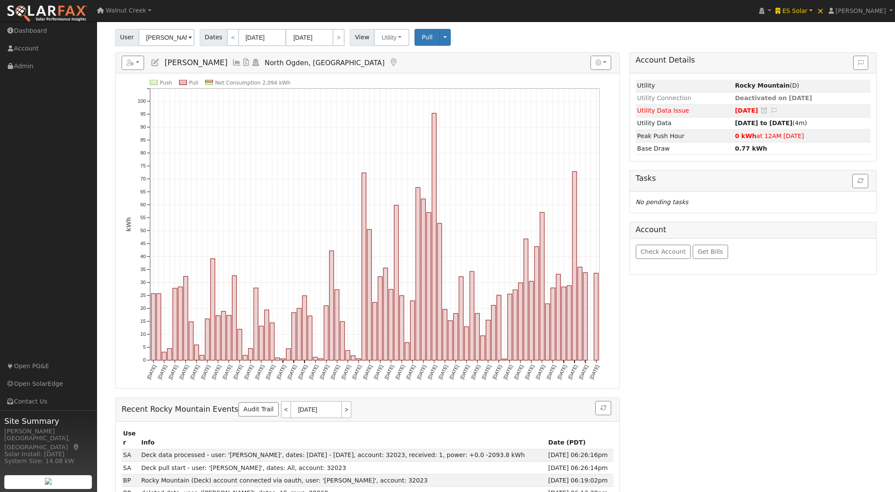
scroll to position [171, 0]
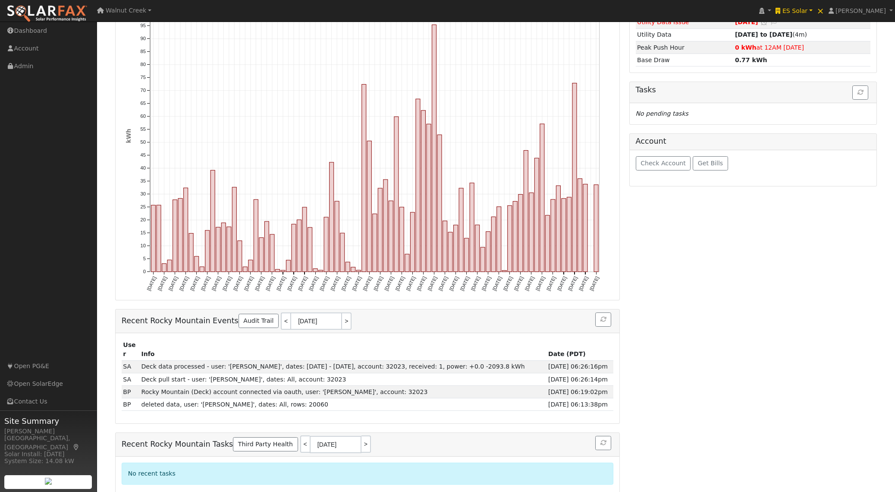
click at [641, 152] on div "Check Account Get Bills" at bounding box center [753, 168] width 247 height 36
click at [642, 160] on span "Check Account" at bounding box center [662, 163] width 45 height 7
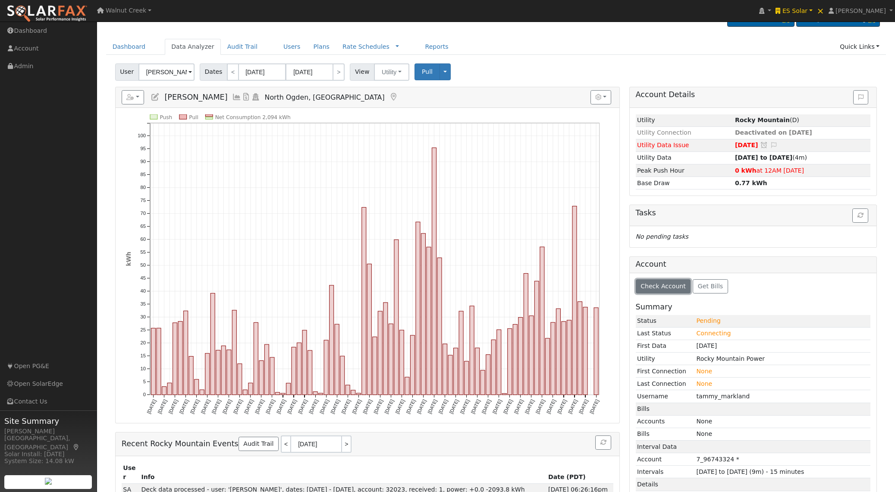
scroll to position [0, 0]
